Goal: Information Seeking & Learning: Learn about a topic

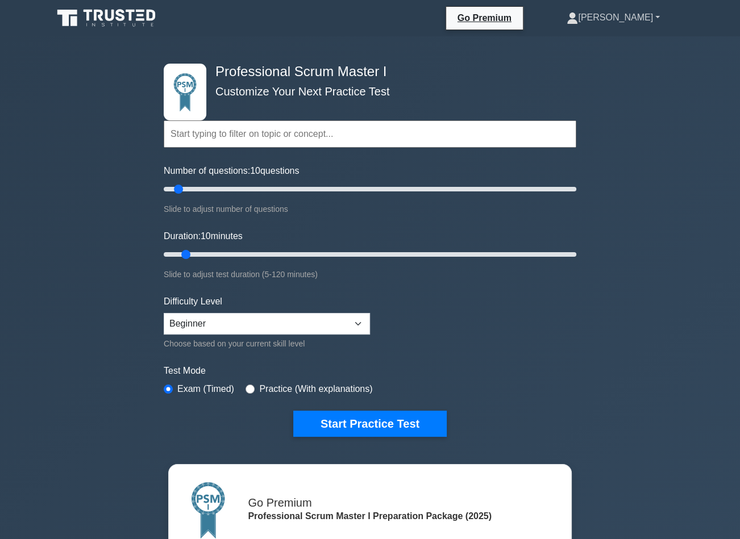
click at [645, 14] on link "[PERSON_NAME]" at bounding box center [613, 17] width 148 height 23
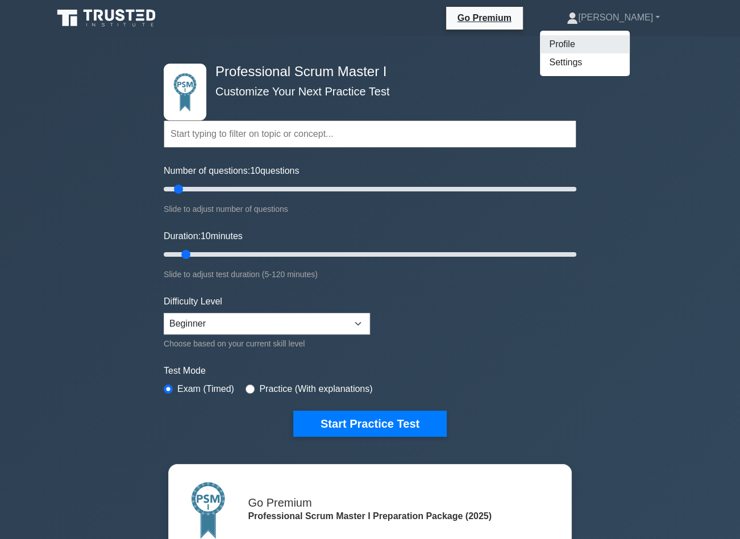
click at [591, 39] on link "Profile" at bounding box center [585, 44] width 90 height 18
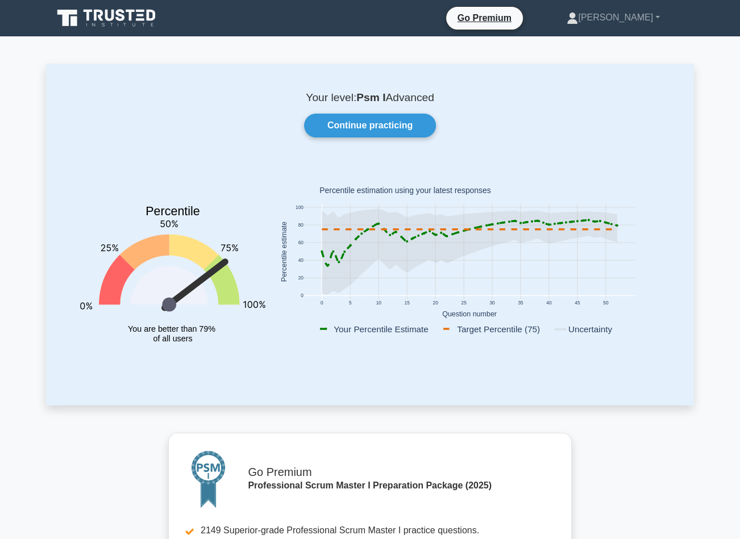
drag, startPoint x: 223, startPoint y: 261, endPoint x: 228, endPoint y: 278, distance: 17.4
click at [228, 278] on icon "Percentile You are better than 79% of all users" at bounding box center [172, 265] width 185 height 200
click at [646, 16] on link "[PERSON_NAME]" at bounding box center [613, 17] width 148 height 23
click at [624, 39] on link "Profile" at bounding box center [585, 44] width 90 height 18
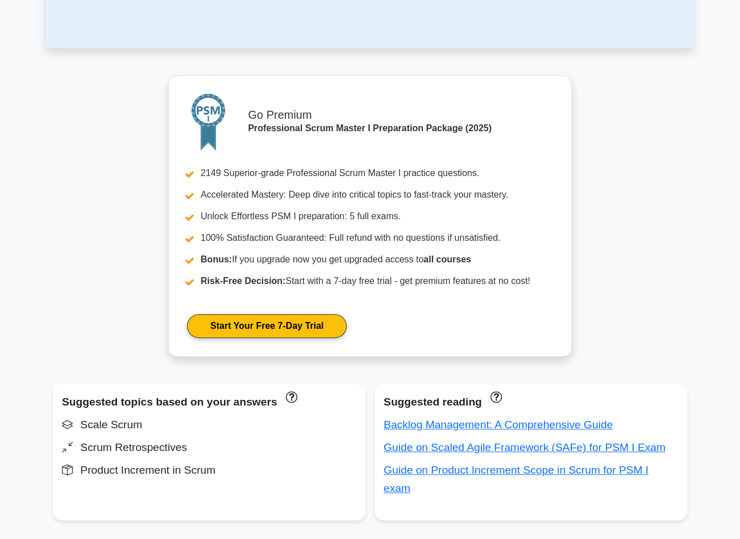
scroll to position [455, 0]
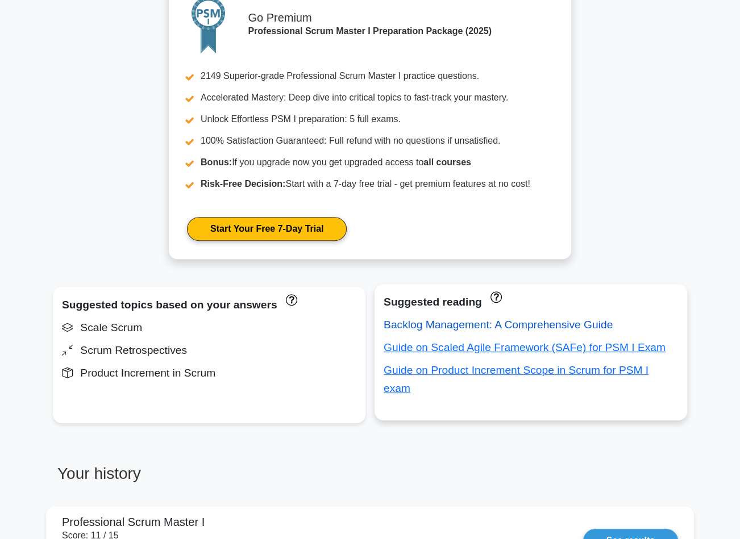
click at [435, 325] on link "Backlog Management: A Comprehensive Guide" at bounding box center [498, 325] width 229 height 12
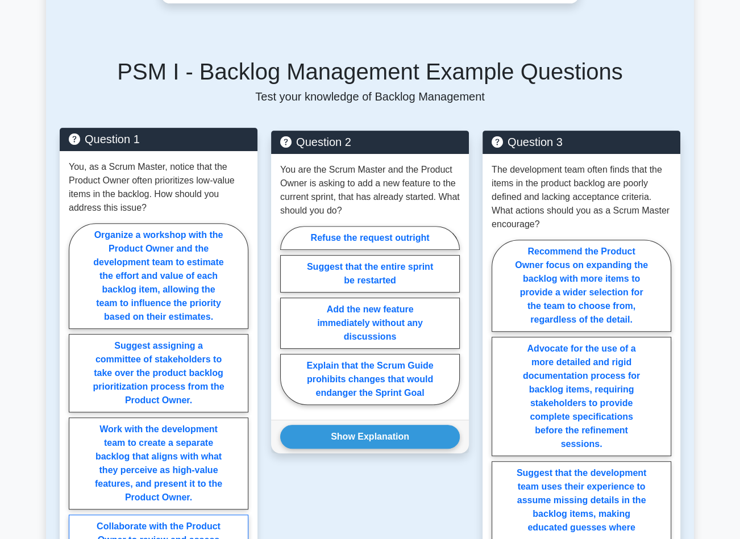
scroll to position [343, 0]
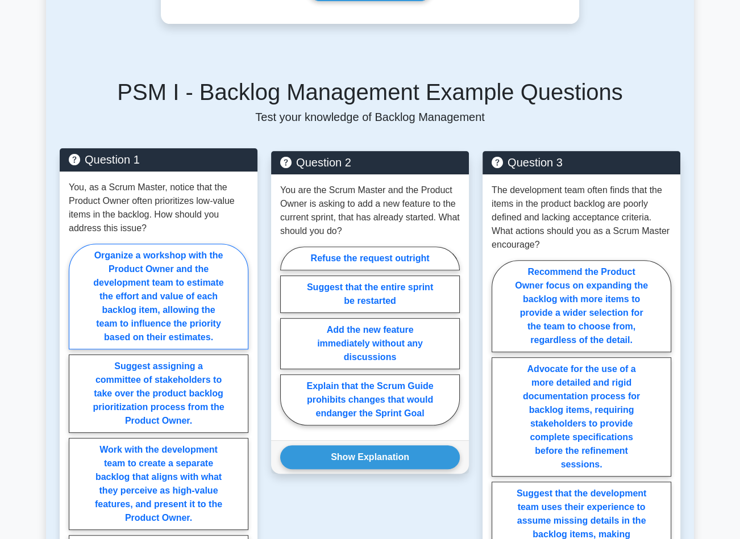
click at [149, 275] on label "Organize a workshop with the Product Owner and the development team to estimate…" at bounding box center [159, 297] width 180 height 106
click at [76, 435] on input "Organize a workshop with the Product Owner and the development team to estimate…" at bounding box center [72, 438] width 7 height 7
radio input "true"
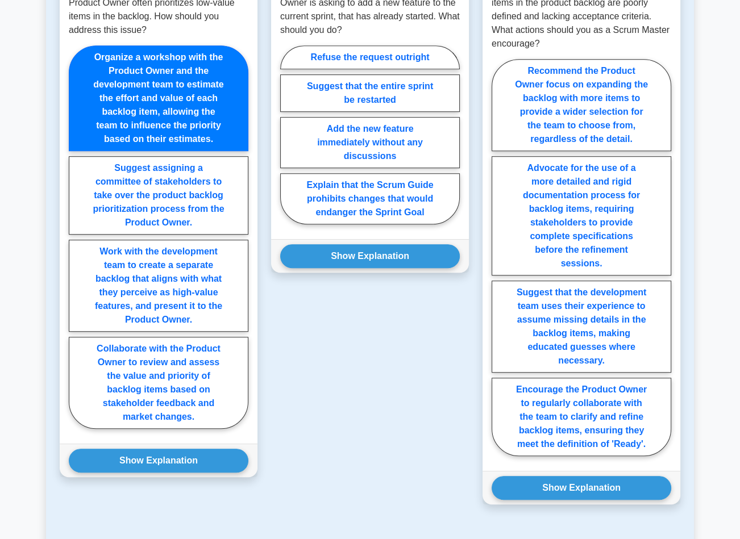
scroll to position [571, 0]
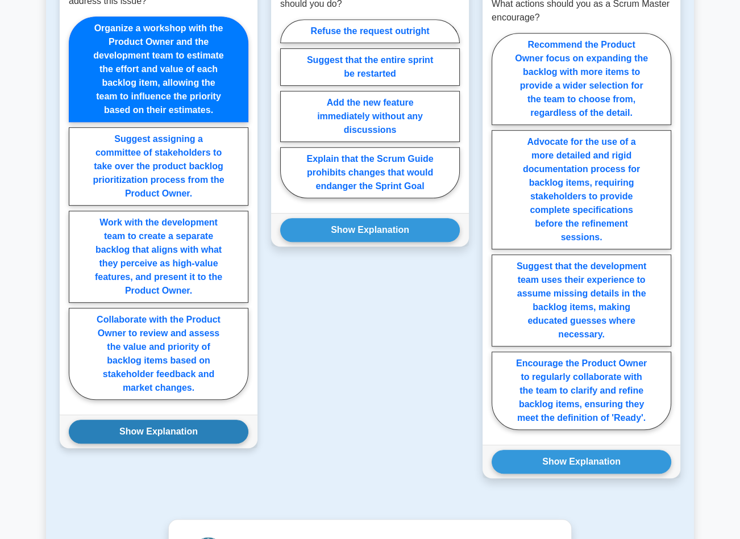
click at [142, 429] on button "Show Explanation" at bounding box center [159, 432] width 180 height 24
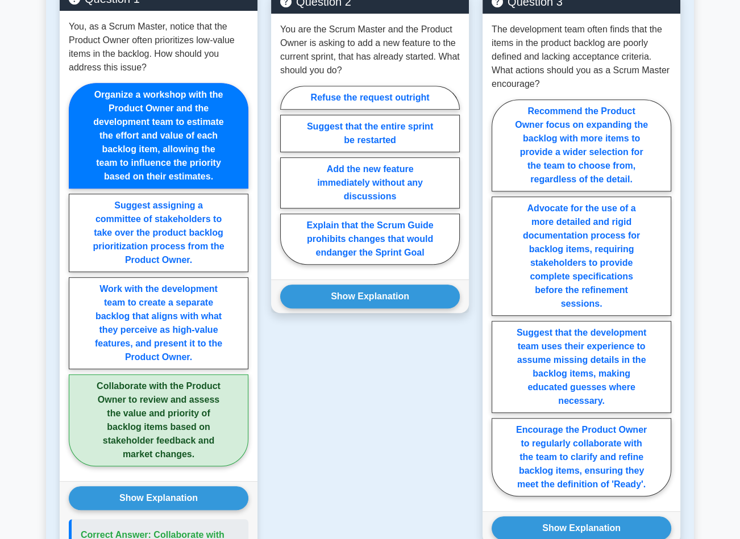
scroll to position [400, 0]
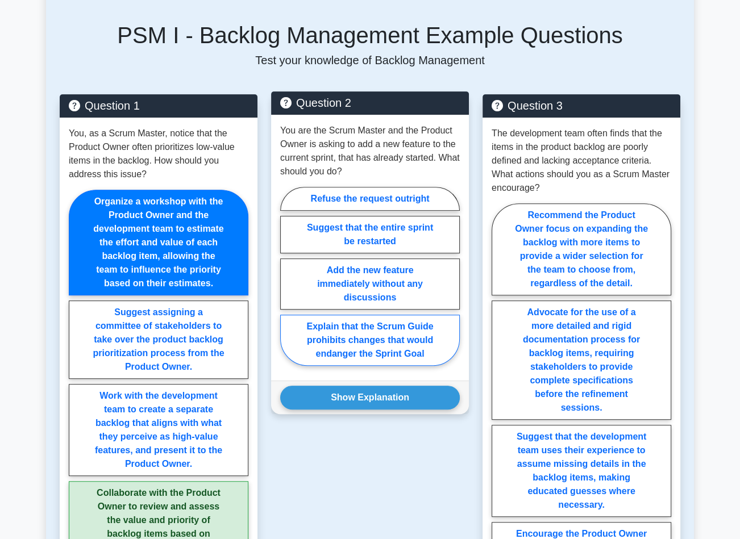
click at [360, 337] on label "Explain that the Scrum Guide prohibits changes that would endanger the Sprint G…" at bounding box center [370, 340] width 180 height 51
click at [288, 284] on input "Explain that the Scrum Guide prohibits changes that would endanger the Sprint G…" at bounding box center [283, 279] width 7 height 7
radio input "true"
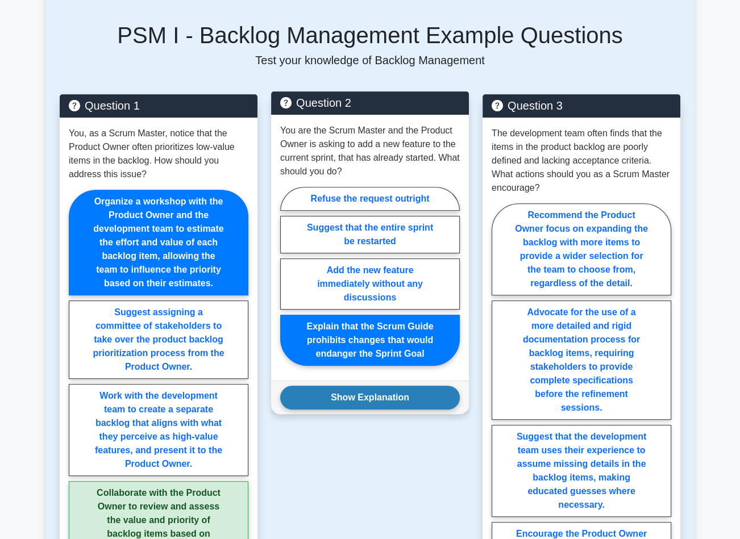
click at [365, 400] on button "Show Explanation" at bounding box center [370, 398] width 180 height 24
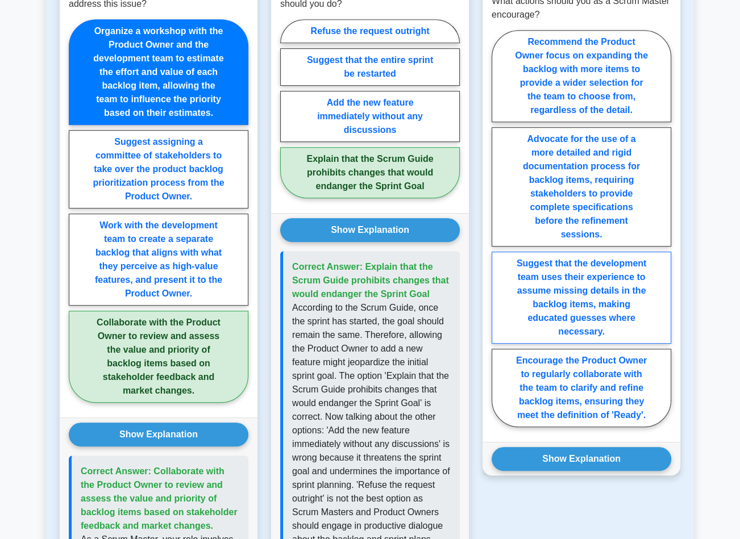
scroll to position [627, 0]
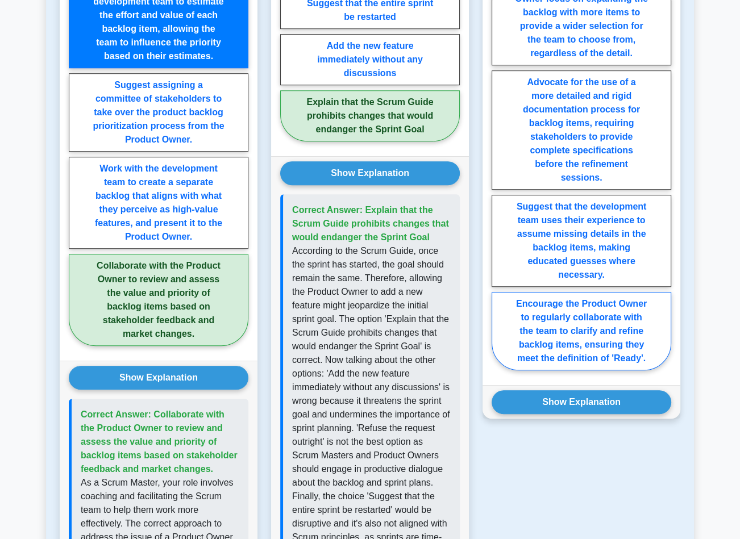
click at [613, 338] on label "Encourage the Product Owner to regularly collaborate with the team to clarify a…" at bounding box center [582, 331] width 180 height 78
click at [499, 179] on input "Encourage the Product Owner to regularly collaborate with the team to clarify a…" at bounding box center [495, 175] width 7 height 7
radio input "true"
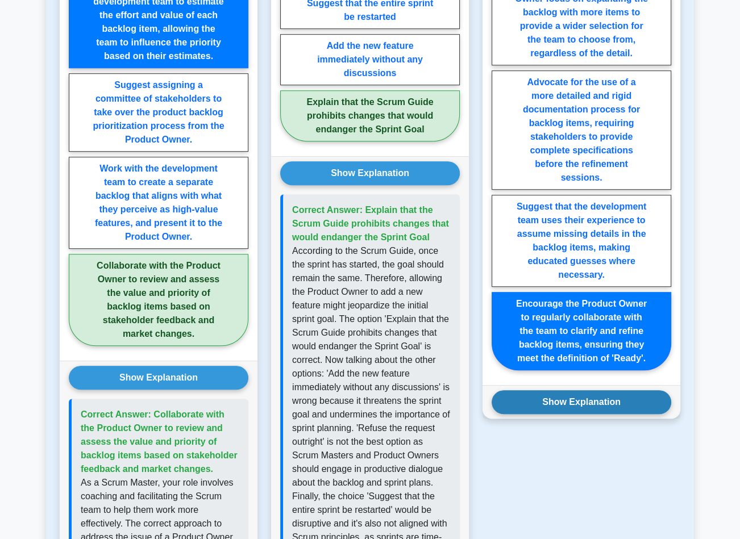
click at [604, 402] on button "Show Explanation" at bounding box center [582, 402] width 180 height 24
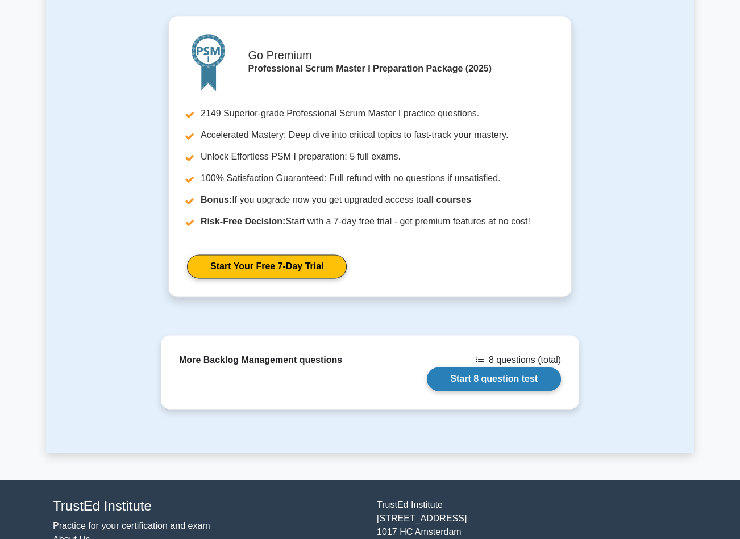
scroll to position [1535, 0]
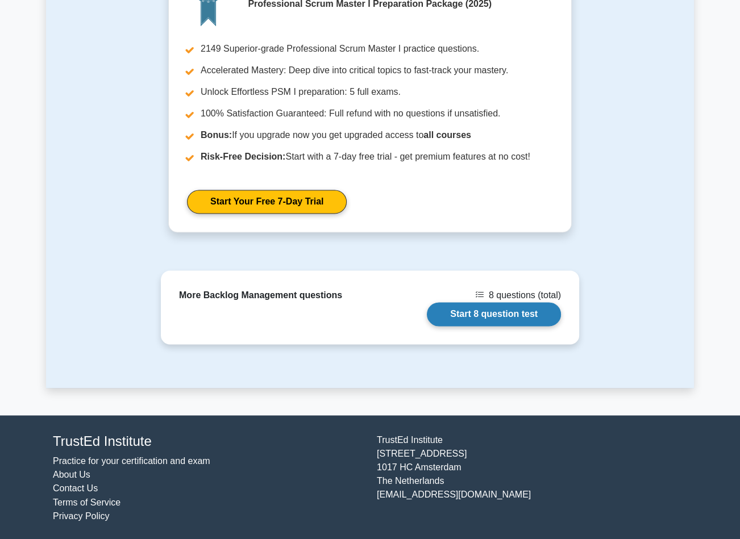
click at [523, 315] on link "Start 8 question test" at bounding box center [494, 314] width 134 height 24
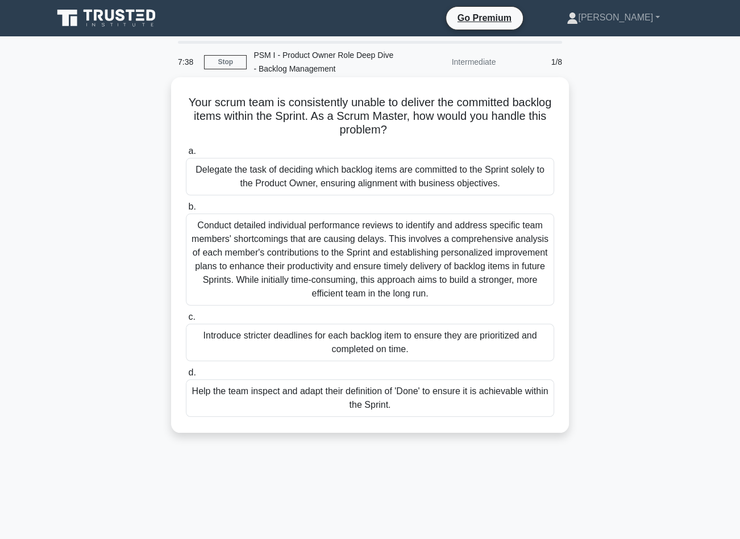
click at [459, 406] on div "Help the team inspect and adapt their definition of 'Done' to ensure it is achi…" at bounding box center [370, 399] width 368 height 38
click at [186, 377] on input "d. Help the team inspect and adapt their definition of 'Done' to ensure it is a…" at bounding box center [186, 372] width 0 height 7
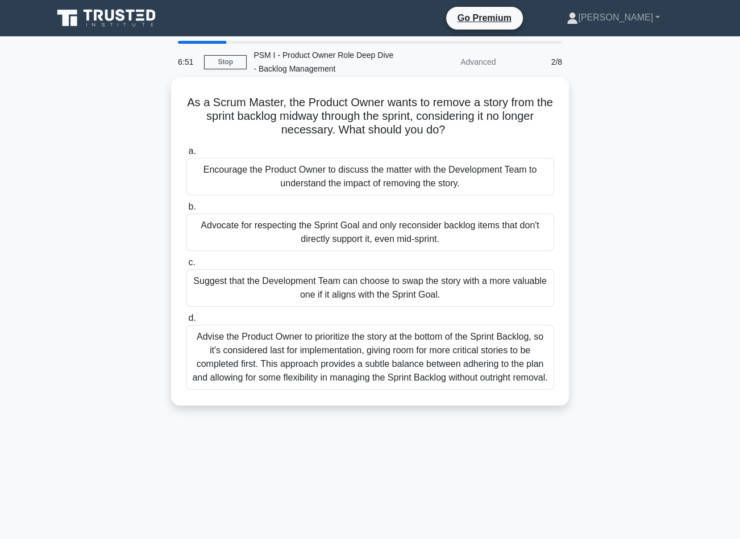
click at [372, 181] on div "Encourage the Product Owner to discuss the matter with the Development Team to …" at bounding box center [370, 177] width 368 height 38
click at [186, 155] on input "a. Encourage the Product Owner to discuss the matter with the Development Team …" at bounding box center [186, 151] width 0 height 7
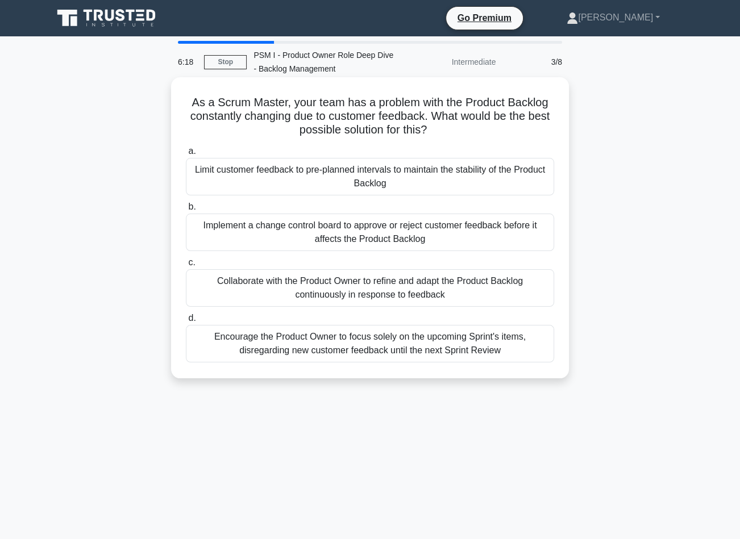
click at [496, 341] on div "Encourage the Product Owner to focus solely on the upcoming Sprint's items, dis…" at bounding box center [370, 344] width 368 height 38
click at [186, 322] on input "d. Encourage the Product Owner to focus solely on the upcoming Sprint's items, …" at bounding box center [186, 318] width 0 height 7
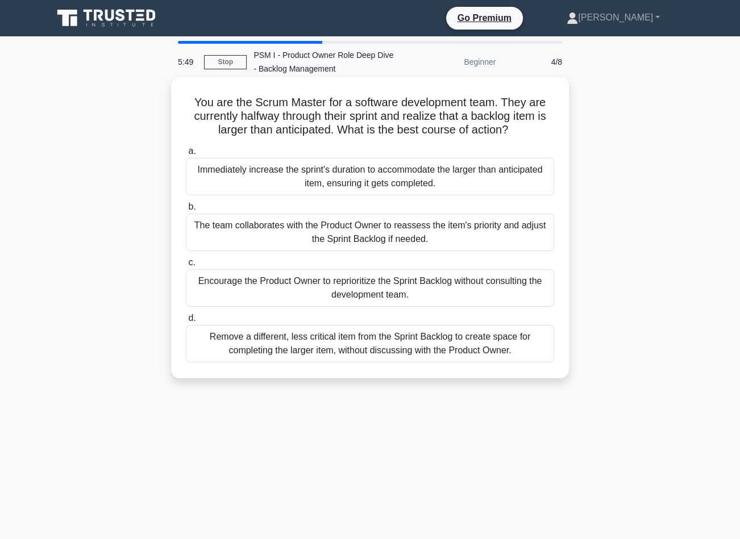
click at [372, 228] on div "The team collaborates with the Product Owner to reassess the item's priority an…" at bounding box center [370, 233] width 368 height 38
click at [186, 211] on input "b. The team collaborates with the Product Owner to reassess the item's priority…" at bounding box center [186, 206] width 0 height 7
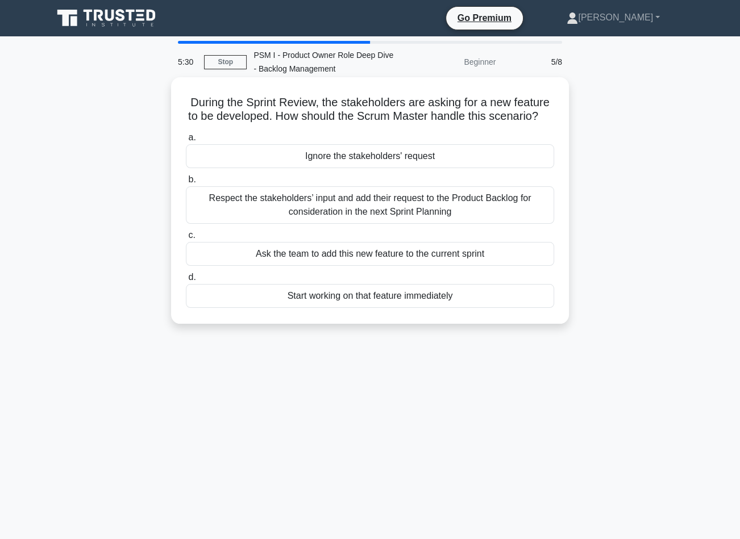
click at [422, 218] on div "Respect the stakeholders’ input and add their request to the Product Backlog fo…" at bounding box center [370, 205] width 368 height 38
click at [186, 184] on input "b. Respect the stakeholders’ input and add their request to the Product Backlog…" at bounding box center [186, 179] width 0 height 7
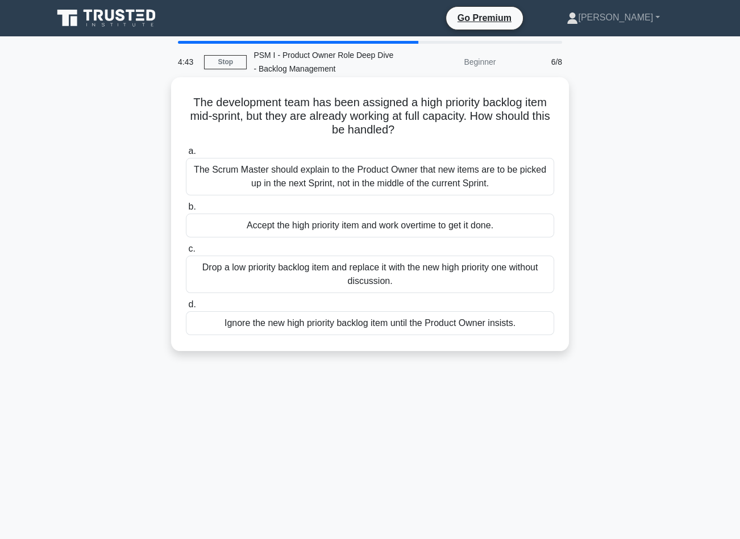
click at [406, 178] on div "The Scrum Master should explain to the Product Owner that new items are to be p…" at bounding box center [370, 177] width 368 height 38
click at [186, 155] on input "a. The Scrum Master should explain to the Product Owner that new items are to b…" at bounding box center [186, 151] width 0 height 7
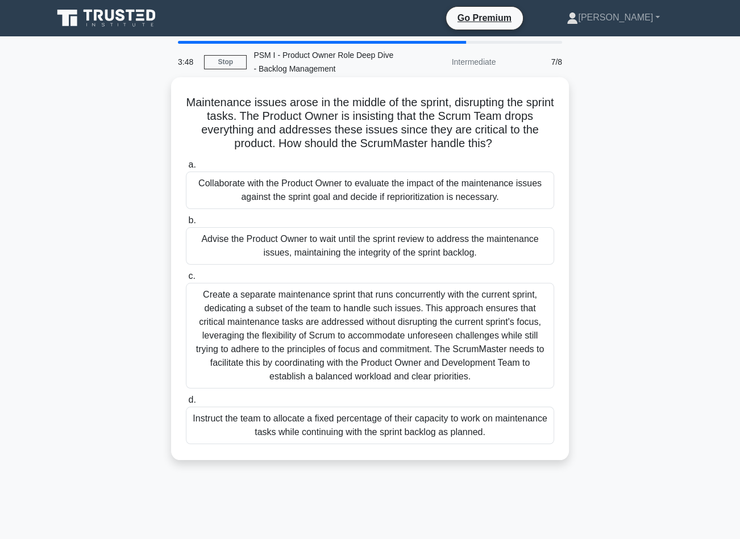
click at [361, 195] on div "Collaborate with the Product Owner to evaluate the impact of the maintenance is…" at bounding box center [370, 191] width 368 height 38
click at [186, 169] on input "a. Collaborate with the Product Owner to evaluate the impact of the maintenance…" at bounding box center [186, 164] width 0 height 7
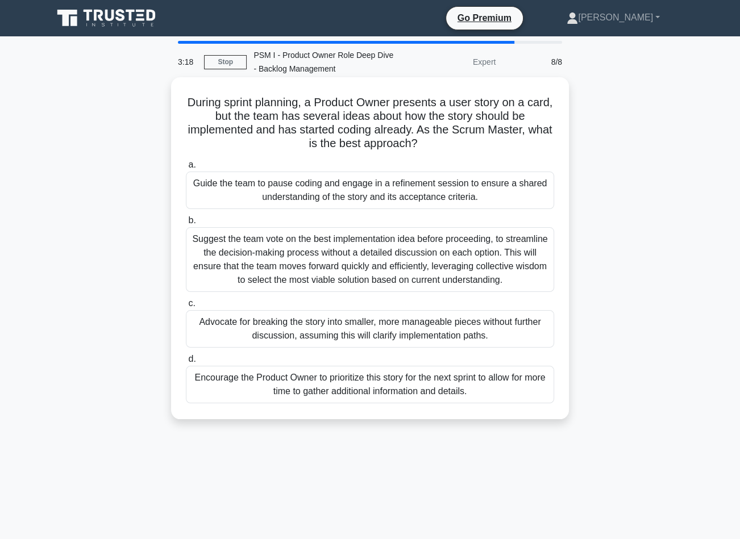
click at [330, 197] on div "Guide the team to pause coding and engage in a refinement session to ensure a s…" at bounding box center [370, 191] width 368 height 38
click at [186, 169] on input "a. Guide the team to pause coding and engage in a refinement session to ensure …" at bounding box center [186, 164] width 0 height 7
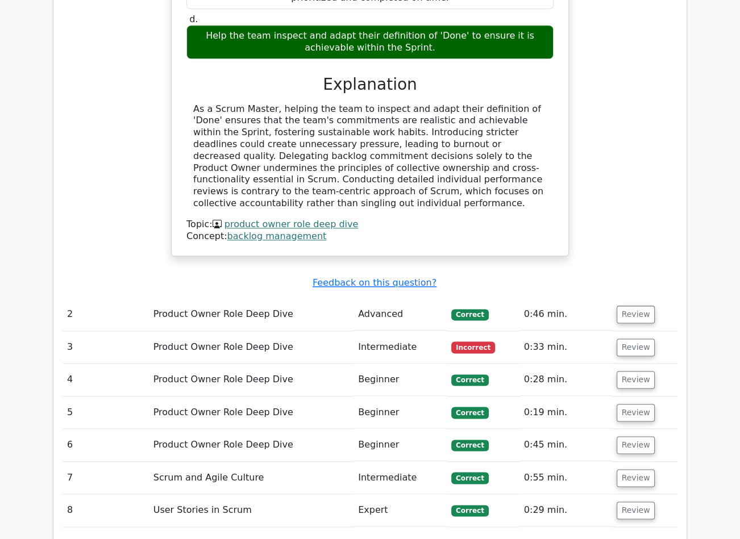
scroll to position [1307, 0]
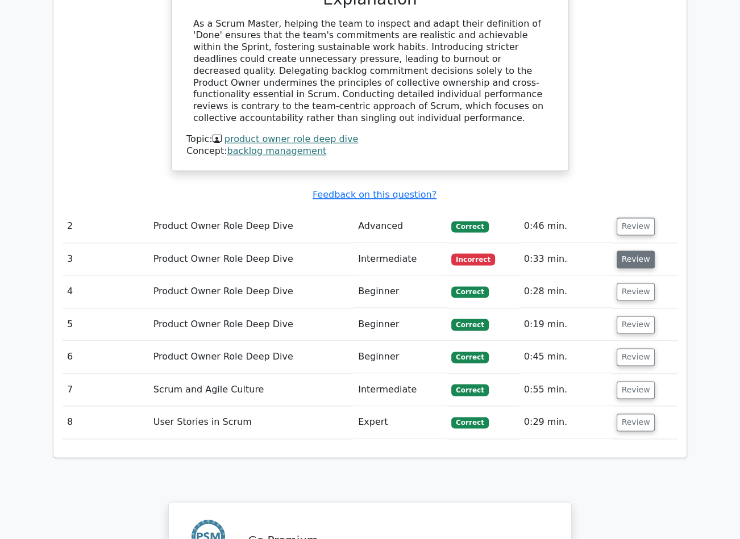
click at [635, 251] on button "Review" at bounding box center [636, 260] width 39 height 18
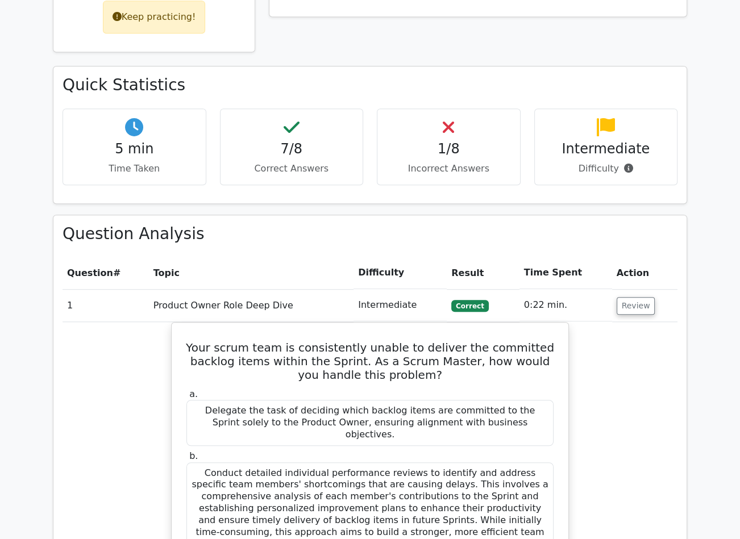
scroll to position [341, 0]
